Goal: Check status: Check status

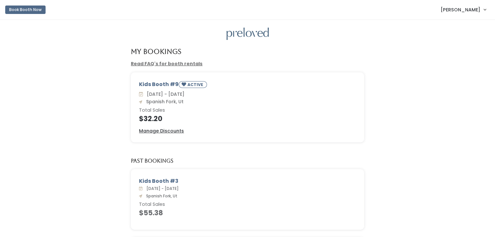
drag, startPoint x: 0, startPoint y: 0, endPoint x: 53, endPoint y: 104, distance: 117.0
click at [53, 104] on div "Kids Booth #9 ACTIVE Sat. Aug 23 - Fri. Aug 29 Spanish Fork, Ut Total Sales $32…" at bounding box center [247, 112] width 481 height 78
